Goal: Task Accomplishment & Management: Complete application form

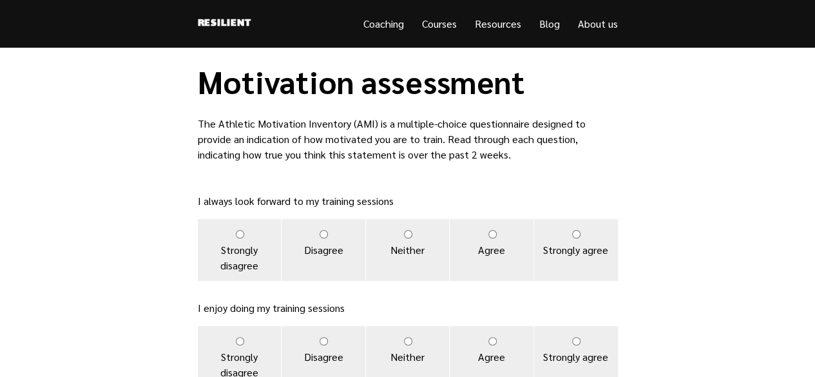
scroll to position [59, 0]
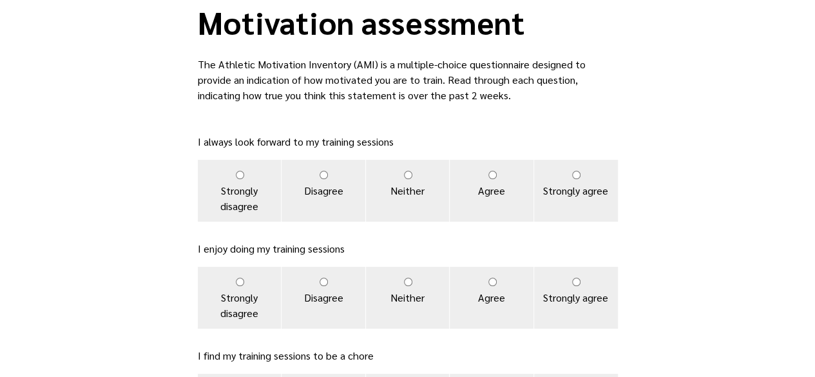
click at [406, 184] on label "Neither" at bounding box center [408, 191] width 84 height 62
click at [406, 179] on input "Neither" at bounding box center [408, 175] width 8 height 8
radio input "true"
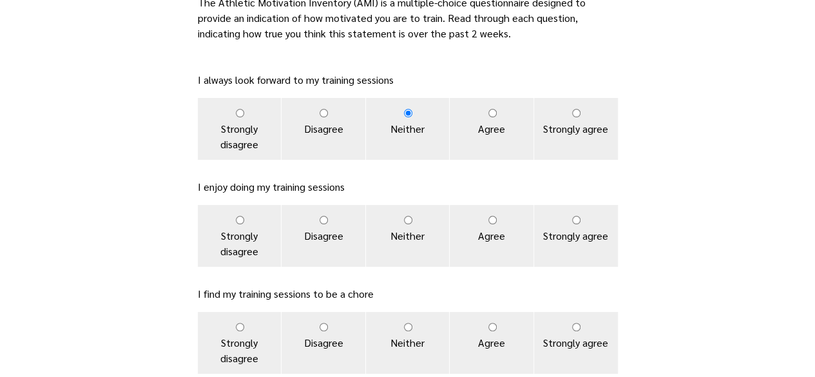
scroll to position [136, 0]
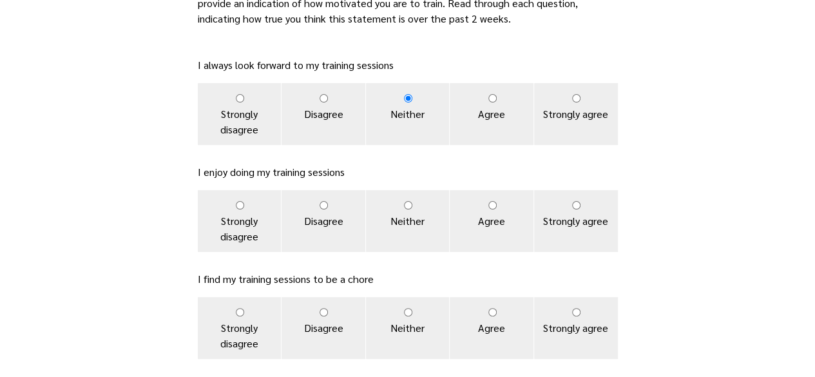
click at [411, 202] on input "Neither" at bounding box center [408, 205] width 8 height 8
radio input "true"
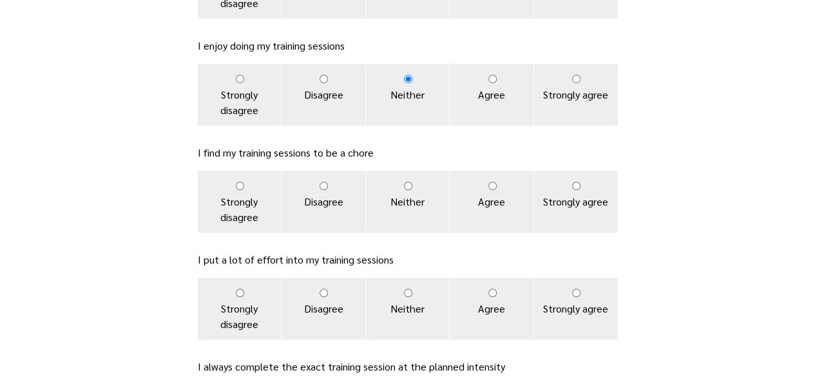
scroll to position [263, 0]
click at [328, 184] on label "Disagree" at bounding box center [323, 201] width 84 height 62
click at [328, 184] on input "Disagree" at bounding box center [323, 185] width 8 height 8
radio input "true"
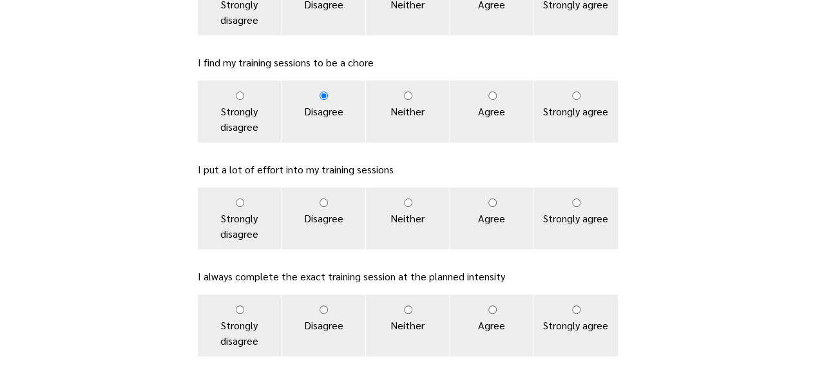
scroll to position [354, 0]
click at [585, 213] on label "Strongly agree" at bounding box center [576, 217] width 84 height 62
click at [580, 205] on input "Strongly agree" at bounding box center [576, 201] width 8 height 8
radio input "true"
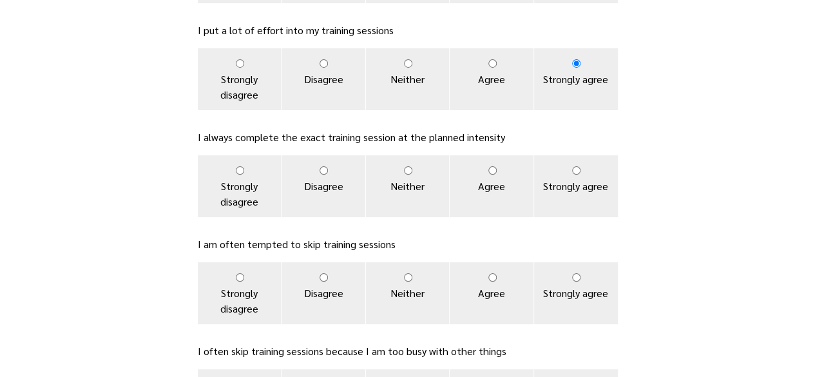
scroll to position [493, 0]
click at [504, 183] on label "Agree" at bounding box center [491, 185] width 84 height 62
click at [496, 173] on input "Agree" at bounding box center [492, 169] width 8 height 8
radio input "true"
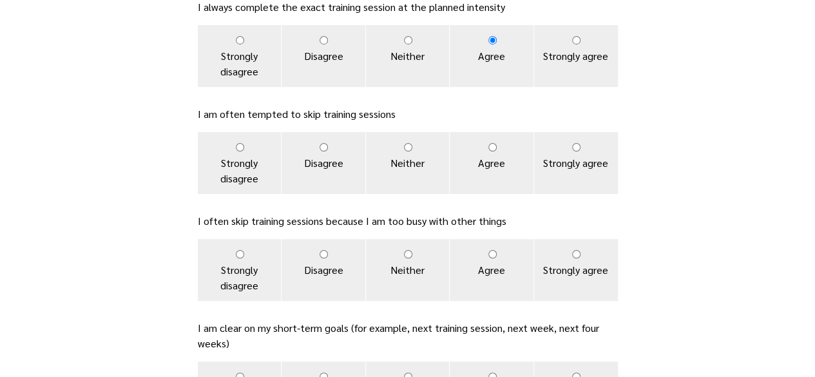
scroll to position [622, 0]
click at [348, 157] on label "Disagree" at bounding box center [323, 162] width 84 height 62
click at [328, 151] on input "Disagree" at bounding box center [323, 146] width 8 height 8
radio input "true"
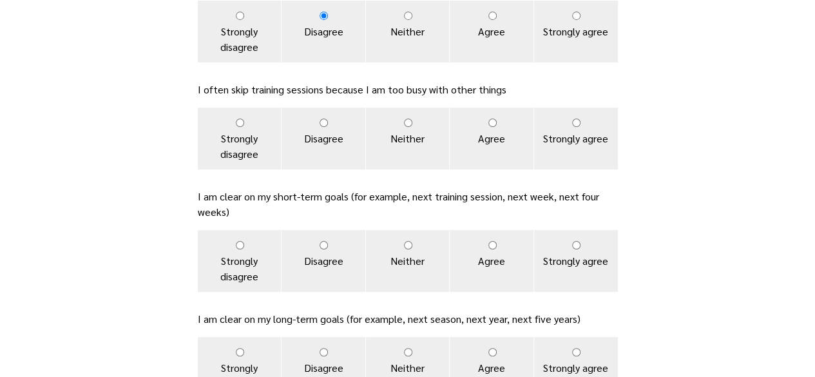
scroll to position [755, 0]
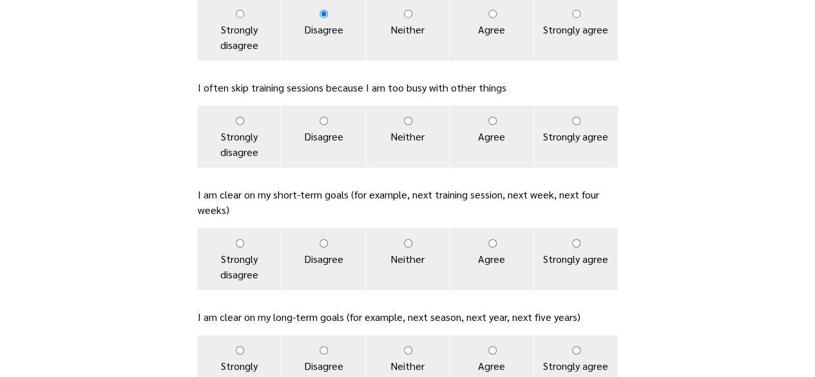
click at [243, 131] on label "Strongly disagree" at bounding box center [240, 137] width 84 height 62
click at [243, 125] on input "Strongly disagree" at bounding box center [240, 121] width 8 height 8
radio input "true"
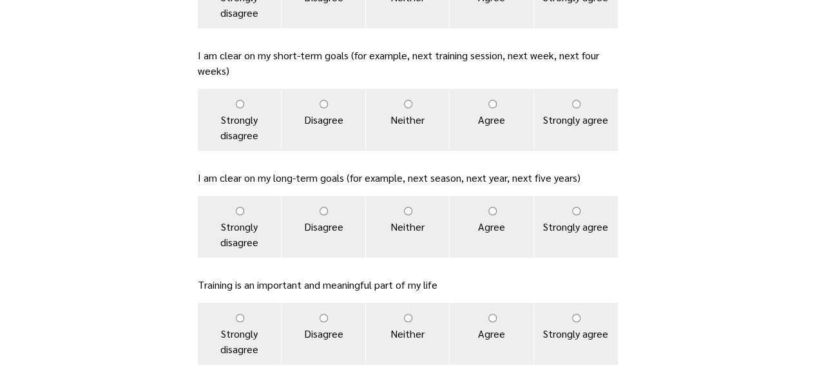
scroll to position [898, 0]
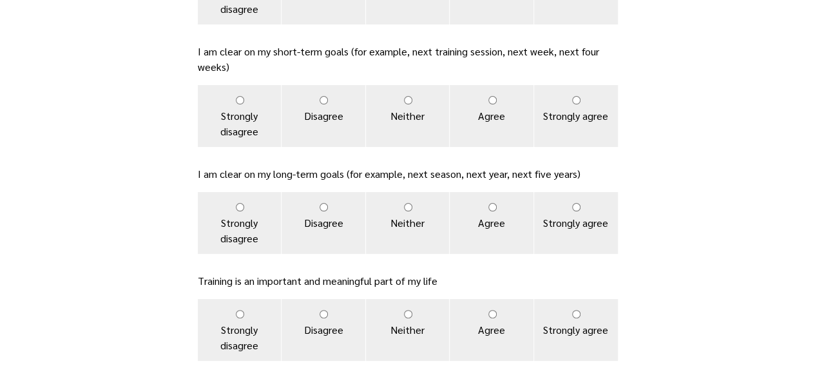
click at [573, 123] on label "Strongly agree" at bounding box center [576, 116] width 84 height 62
click at [573, 104] on input "Strongly agree" at bounding box center [576, 100] width 8 height 8
radio input "true"
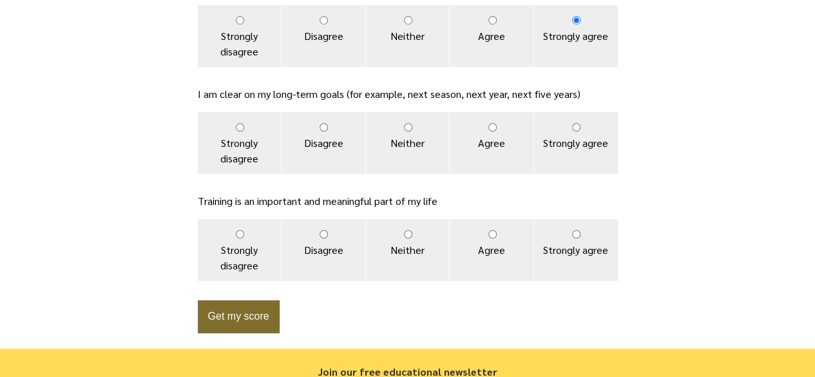
scroll to position [983, 0]
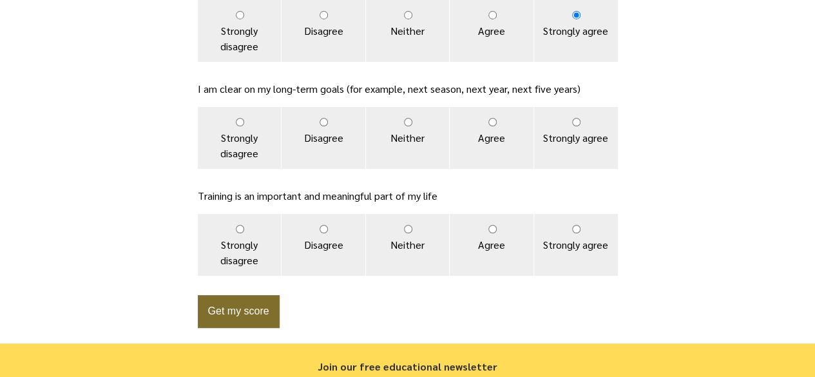
click at [573, 123] on input "Strongly agree" at bounding box center [576, 122] width 8 height 8
radio input "true"
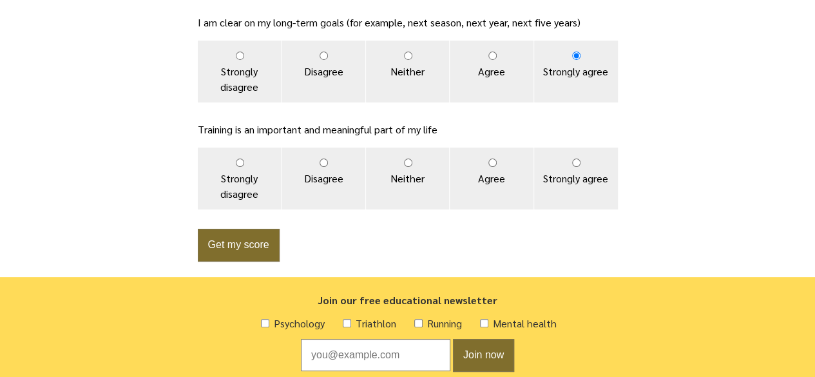
scroll to position [1050, 0]
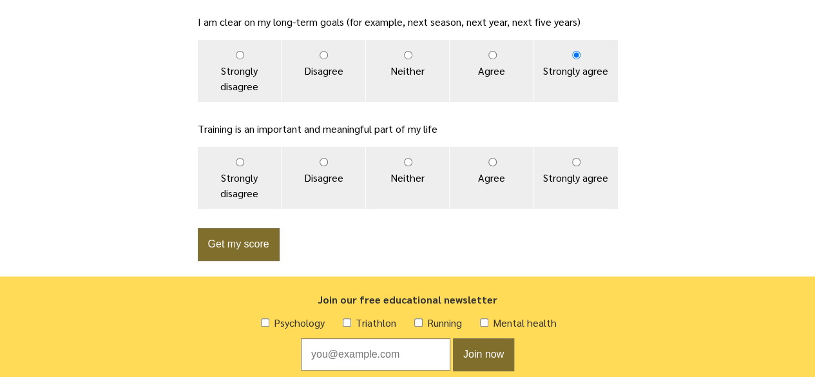
click at [564, 171] on label "Strongly agree" at bounding box center [576, 178] width 84 height 62
click at [572, 166] on input "Strongly agree" at bounding box center [576, 162] width 8 height 8
radio input "true"
click at [263, 254] on button "Get my score" at bounding box center [239, 244] width 82 height 33
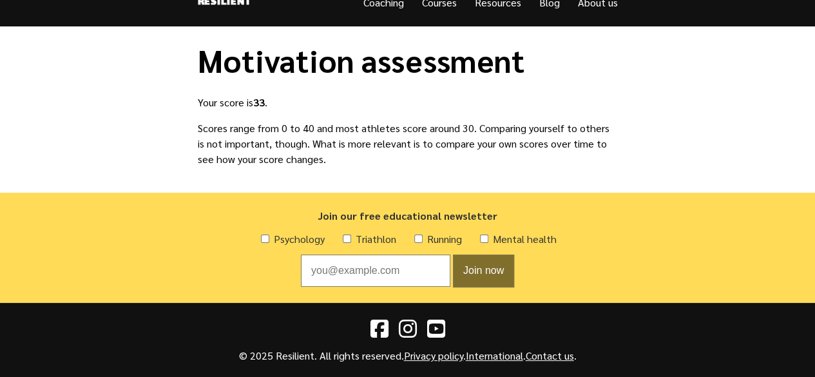
scroll to position [22, 0]
